Goal: Information Seeking & Learning: Find specific page/section

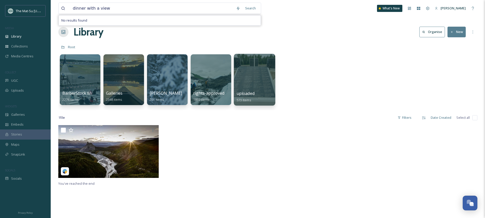
click at [256, 76] on div at bounding box center [254, 80] width 41 height 52
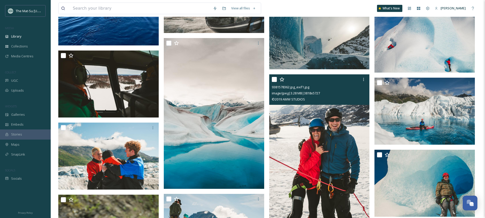
scroll to position [1297, 0]
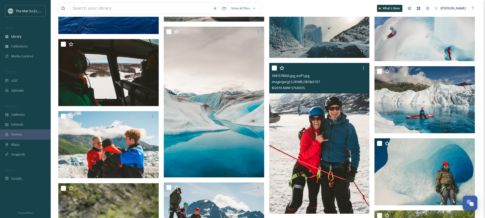
click at [332, 133] on img at bounding box center [319, 138] width 100 height 151
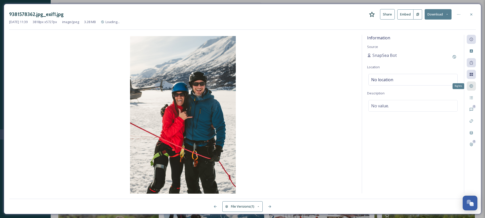
click at [470, 87] on icon at bounding box center [471, 86] width 4 height 4
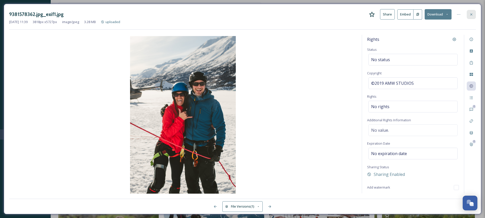
click at [471, 15] on icon at bounding box center [471, 14] width 4 height 4
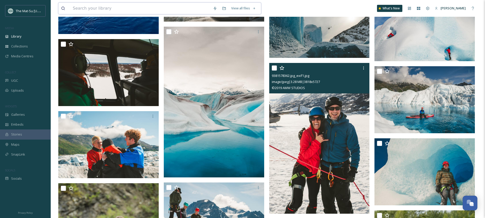
click at [148, 7] on input at bounding box center [140, 8] width 140 height 11
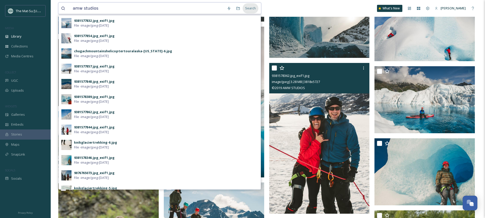
type input "amw studios"
click at [249, 7] on div "Search" at bounding box center [251, 8] width 16 height 10
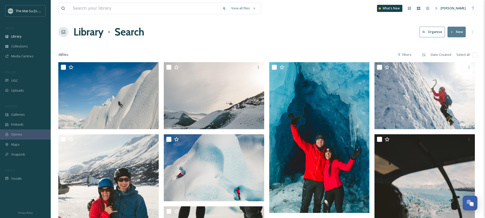
click at [475, 54] on input "checkbox" at bounding box center [474, 54] width 5 height 5
click at [473, 54] on input "checkbox" at bounding box center [474, 54] width 5 height 5
checkbox input "true"
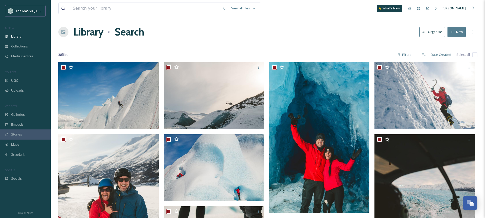
checkbox input "true"
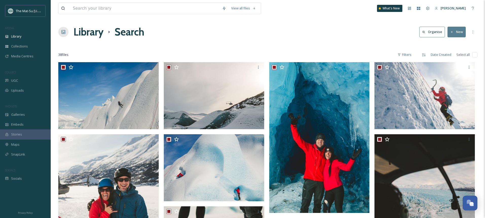
checkbox input "true"
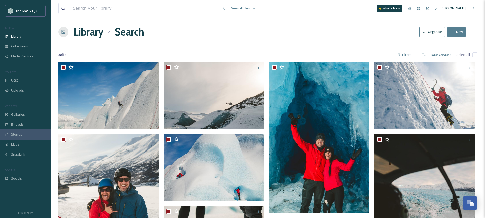
checkbox input "true"
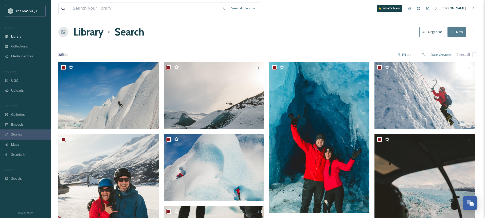
checkbox input "true"
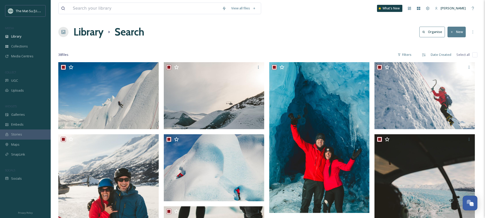
checkbox input "true"
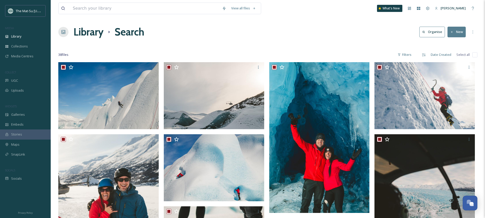
checkbox input "true"
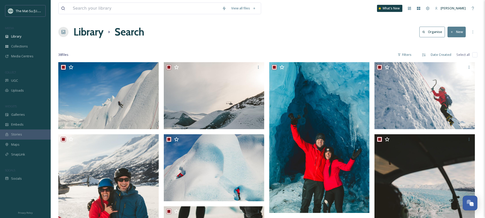
checkbox input "true"
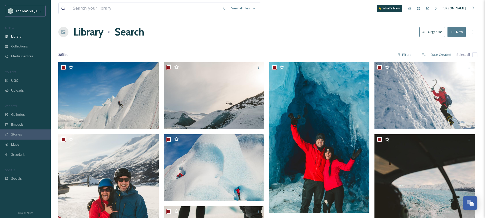
checkbox input "true"
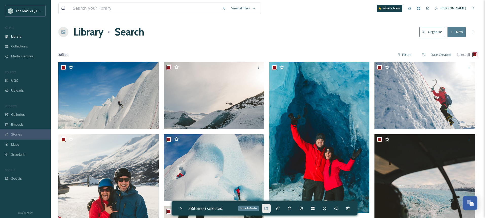
click at [268, 208] on icon at bounding box center [266, 208] width 4 height 4
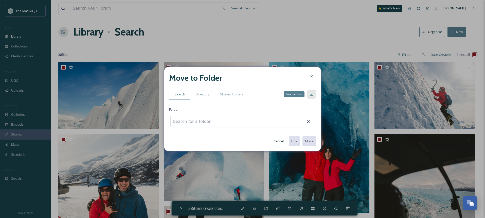
click at [311, 95] on icon at bounding box center [311, 94] width 4 height 4
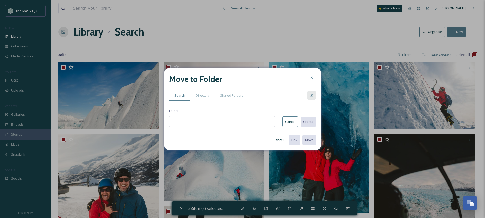
click at [191, 121] on input at bounding box center [222, 122] width 106 height 12
type input "No Rights"
click at [307, 121] on button "Create" at bounding box center [308, 121] width 16 height 10
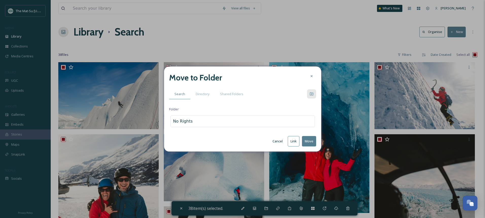
click at [310, 140] on button "Move" at bounding box center [309, 141] width 14 height 10
checkbox input "false"
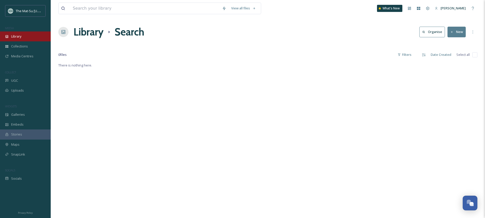
click at [17, 38] on span "Library" at bounding box center [16, 36] width 10 height 5
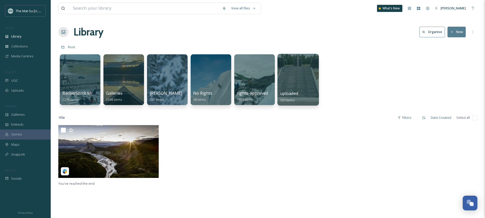
click at [300, 78] on div at bounding box center [297, 80] width 41 height 52
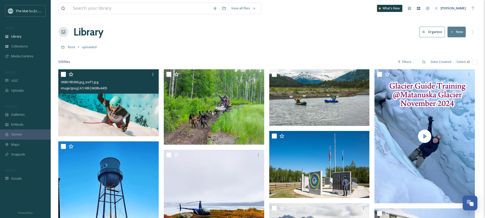
click at [134, 103] on img at bounding box center [108, 102] width 100 height 67
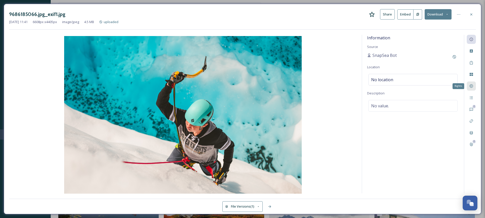
click at [473, 86] on div "Rights" at bounding box center [471, 85] width 9 height 9
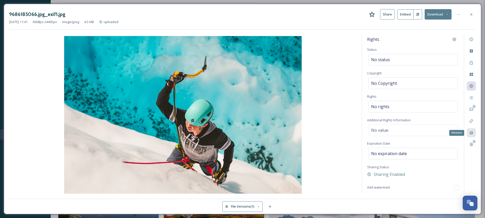
click at [471, 132] on icon at bounding box center [471, 132] width 3 height 3
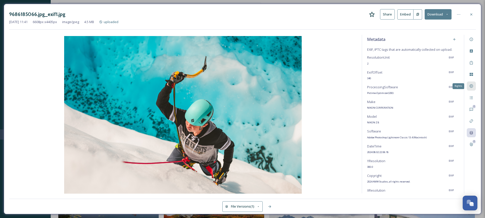
click at [471, 87] on icon at bounding box center [470, 85] width 3 height 3
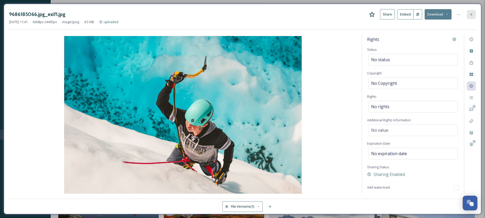
click at [470, 14] on icon at bounding box center [471, 14] width 4 height 4
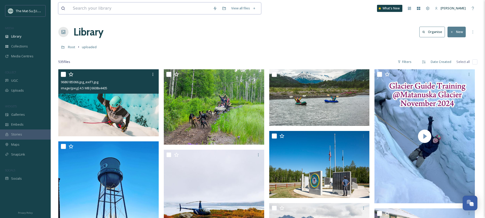
click at [119, 10] on input at bounding box center [140, 8] width 140 height 11
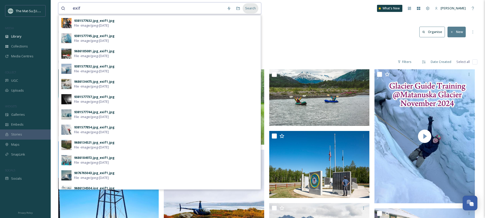
type input "exif"
click at [248, 7] on div "Search" at bounding box center [251, 8] width 16 height 10
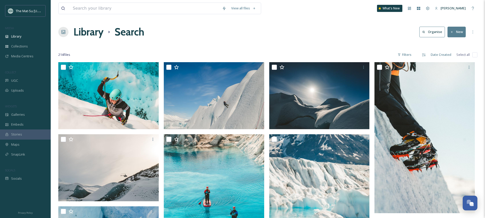
click at [474, 54] on input "checkbox" at bounding box center [474, 54] width 5 height 5
checkbox input "true"
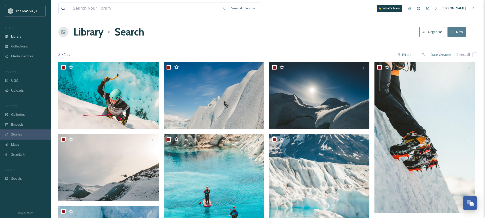
checkbox input "true"
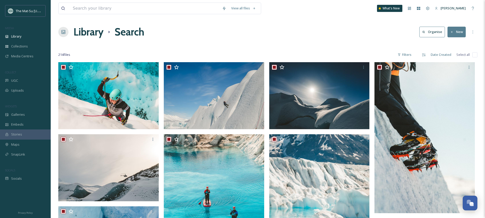
checkbox input "true"
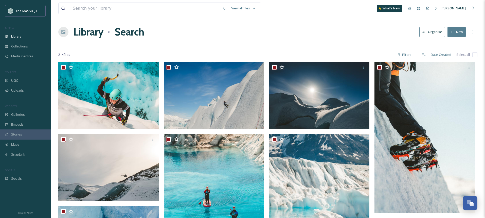
checkbox input "true"
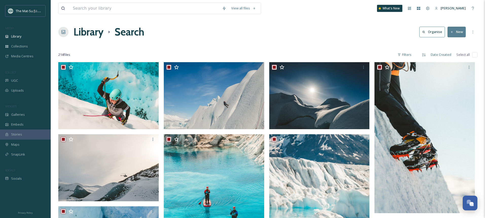
checkbox input "true"
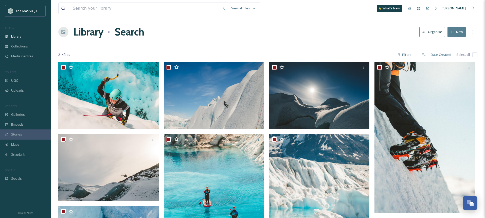
checkbox input "true"
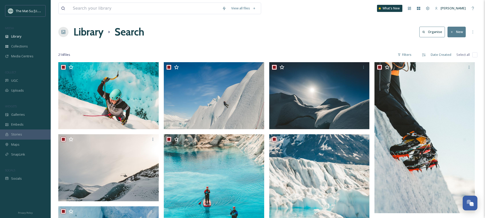
checkbox input "true"
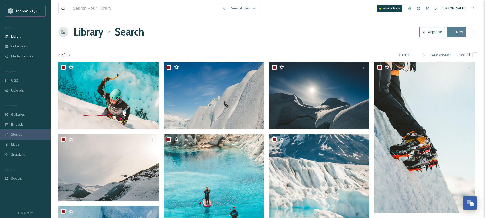
checkbox input "true"
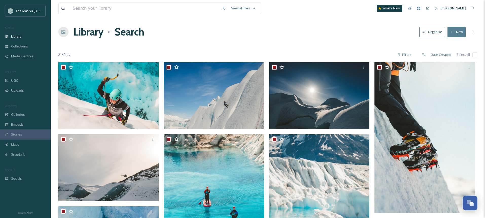
checkbox input "true"
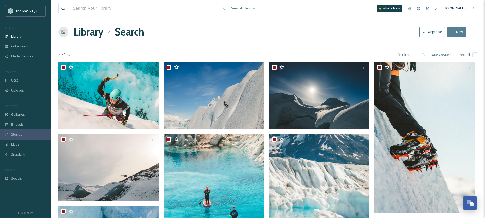
checkbox input "true"
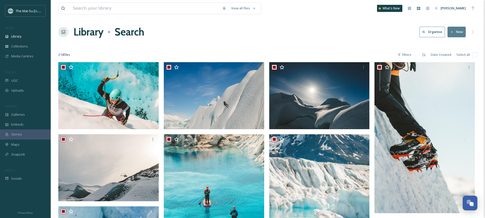
checkbox input "true"
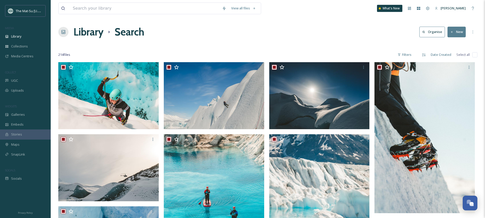
checkbox input "true"
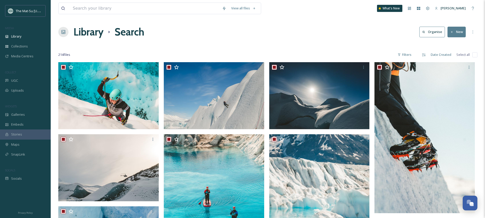
checkbox input "true"
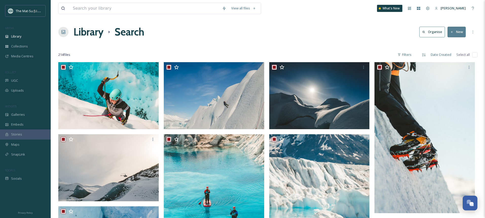
checkbox input "true"
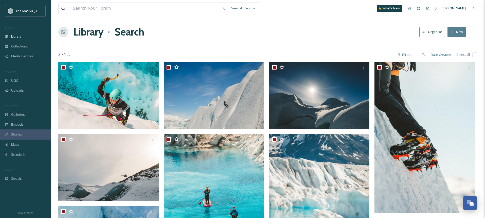
checkbox input "true"
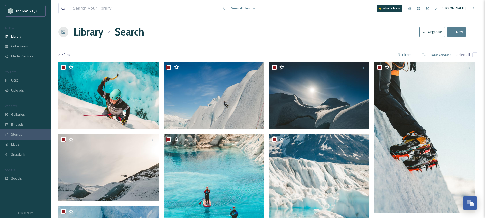
checkbox input "true"
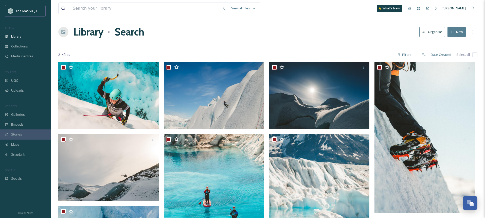
checkbox input "true"
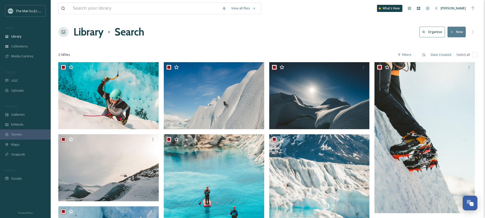
checkbox input "true"
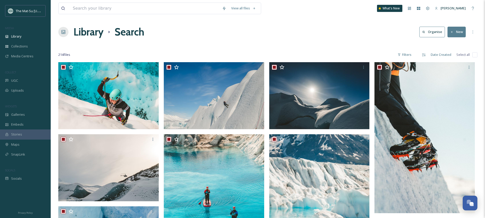
checkbox input "true"
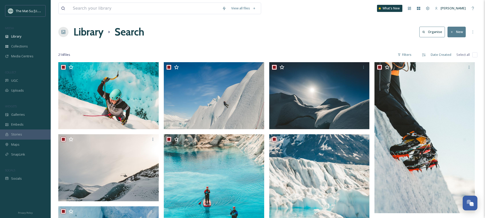
checkbox input "true"
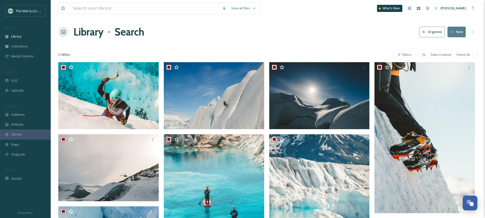
checkbox input "true"
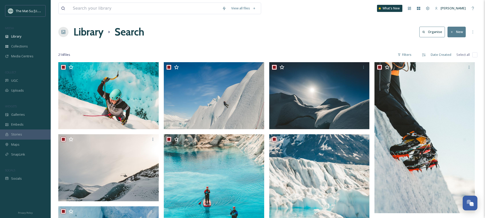
checkbox input "true"
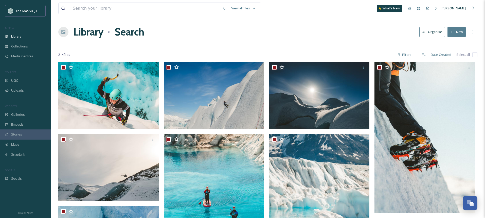
checkbox input "true"
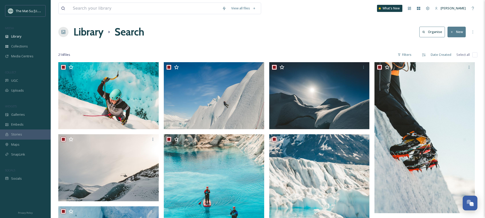
checkbox input "true"
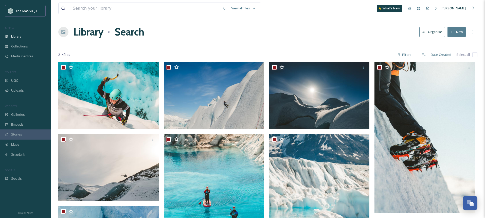
checkbox input "true"
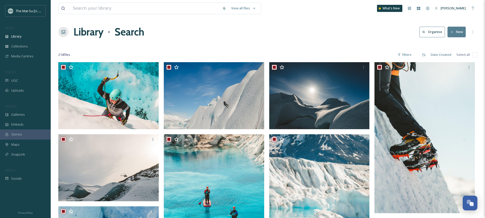
checkbox input "true"
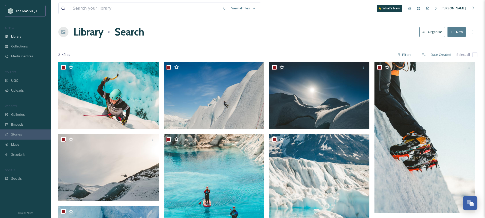
checkbox input "true"
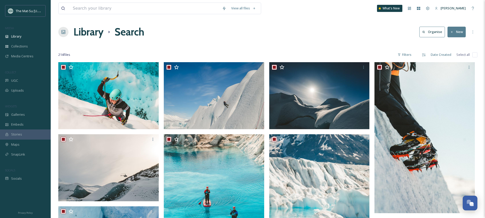
checkbox input "true"
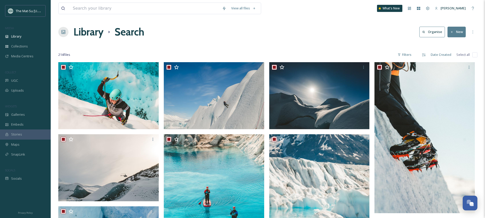
checkbox input "true"
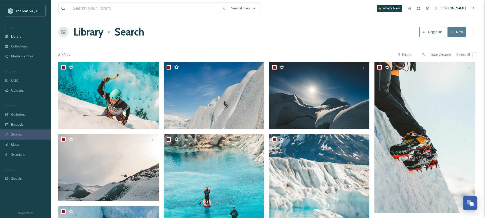
checkbox input "true"
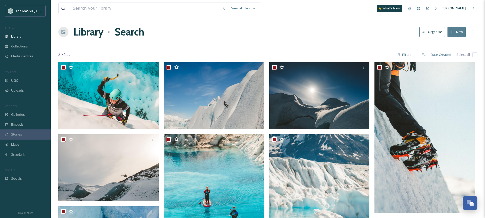
checkbox input "true"
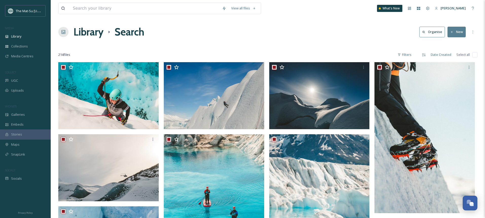
checkbox input "true"
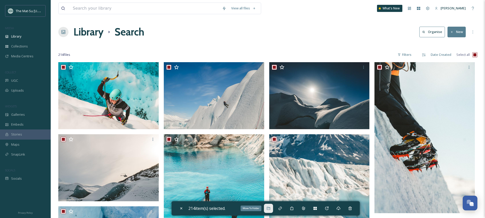
click at [270, 209] on icon at bounding box center [268, 208] width 4 height 4
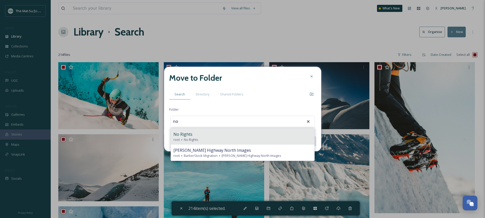
click at [191, 135] on span "No Rights" at bounding box center [182, 134] width 19 height 6
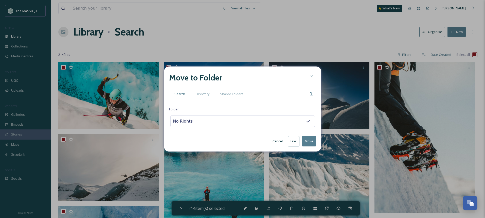
click at [308, 141] on button "Move" at bounding box center [309, 141] width 14 height 10
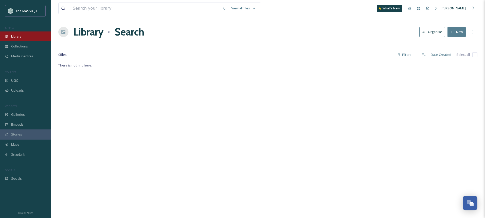
click at [20, 36] on span "Library" at bounding box center [16, 36] width 10 height 5
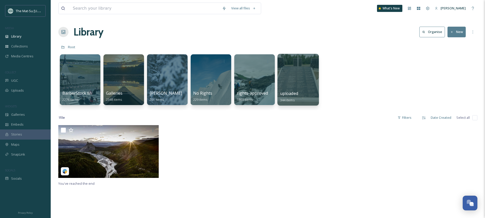
click at [297, 78] on div at bounding box center [297, 80] width 41 height 52
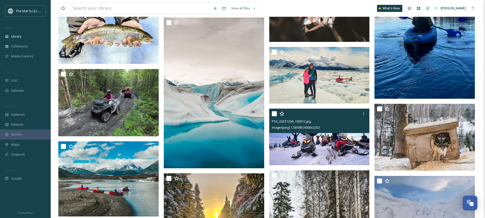
scroll to position [677, 0]
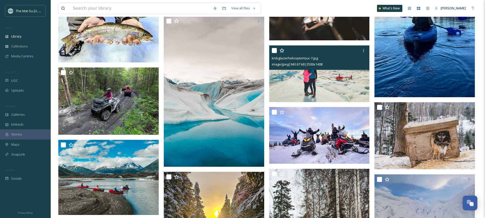
click at [319, 76] on img at bounding box center [319, 73] width 100 height 57
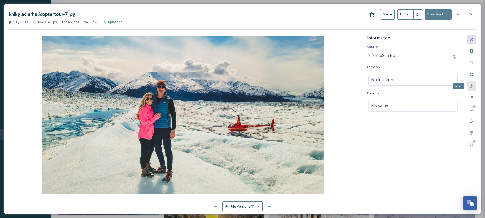
click at [472, 86] on icon at bounding box center [471, 86] width 4 height 4
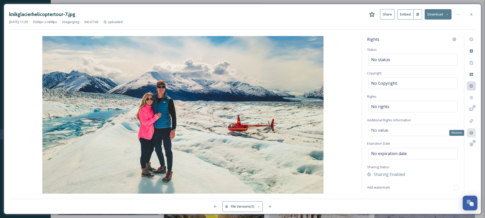
click at [471, 134] on icon at bounding box center [471, 133] width 4 height 4
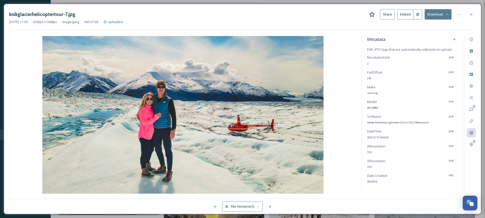
scroll to position [7, 0]
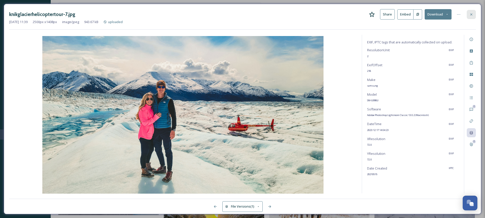
click at [472, 14] on icon at bounding box center [471, 14] width 4 height 4
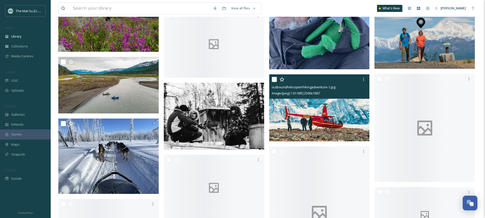
scroll to position [4398, 0]
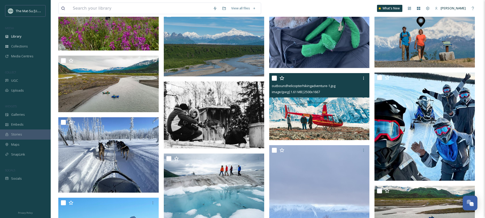
click at [313, 114] on img at bounding box center [319, 106] width 100 height 67
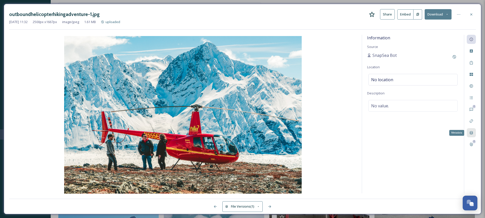
click at [472, 132] on icon at bounding box center [471, 132] width 3 height 3
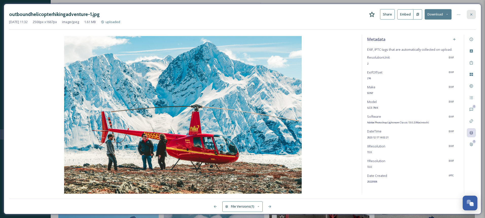
click at [472, 14] on icon at bounding box center [471, 14] width 4 height 4
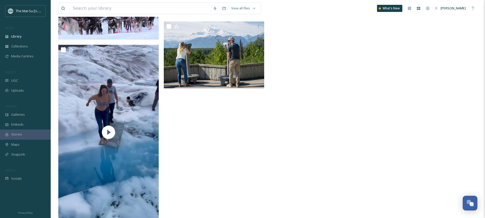
scroll to position [7814, 0]
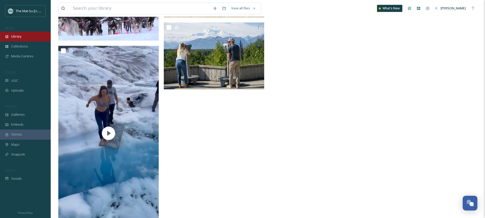
click at [16, 37] on span "Library" at bounding box center [16, 36] width 10 height 5
